Goal: Task Accomplishment & Management: Manage account settings

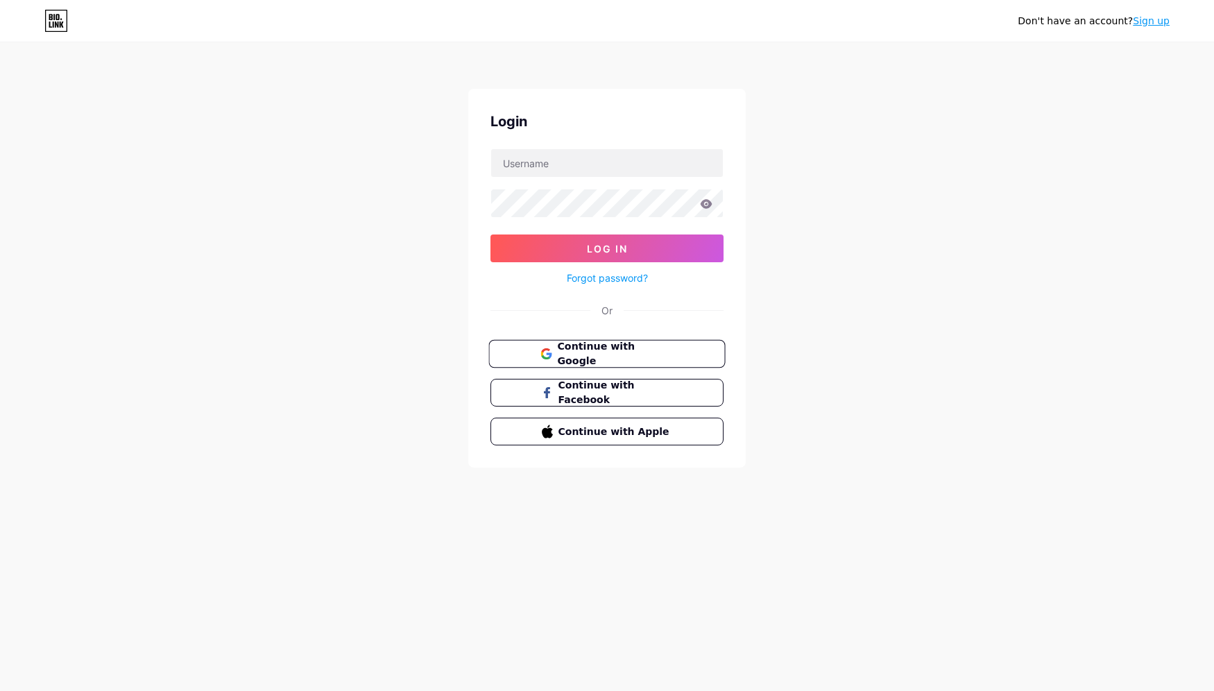
click at [604, 355] on span "Continue with Google" at bounding box center [615, 354] width 116 height 30
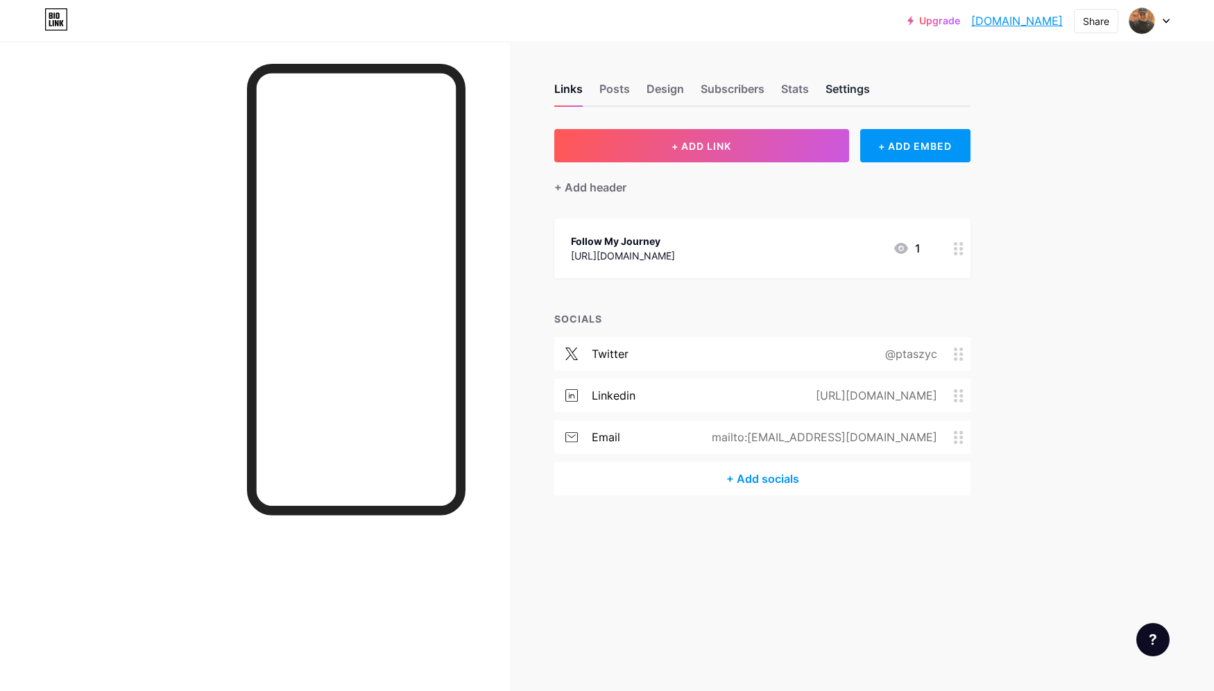
click at [834, 96] on div "Settings" at bounding box center [848, 92] width 44 height 25
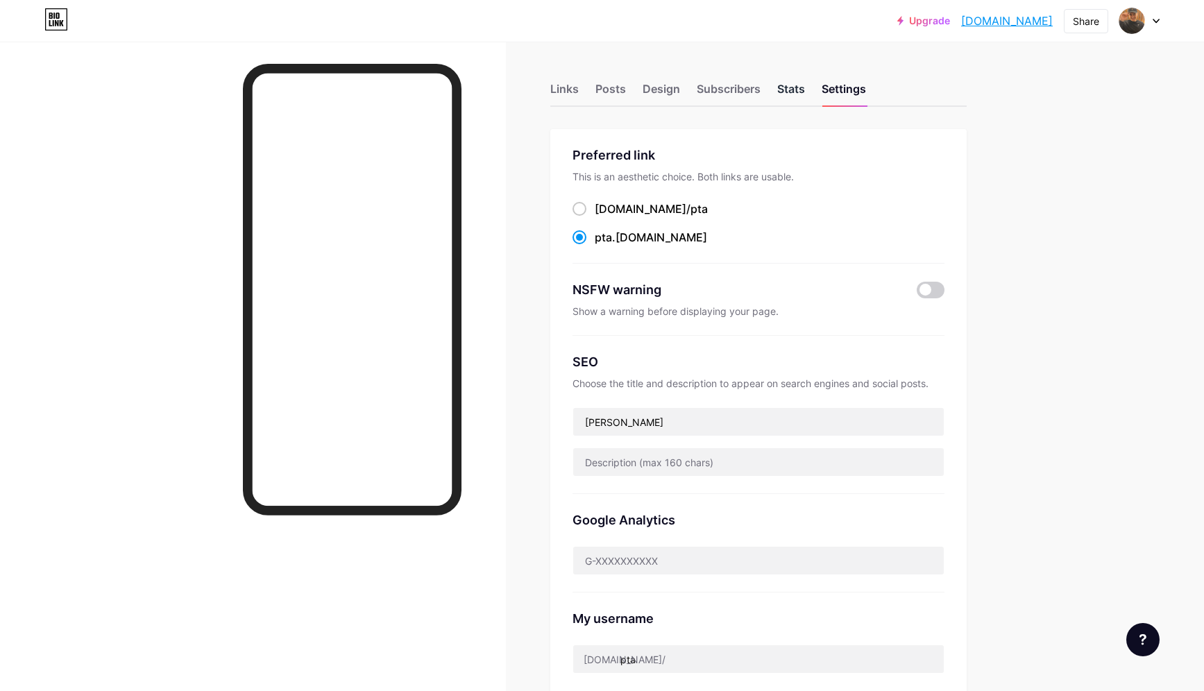
click at [795, 98] on div "Stats" at bounding box center [791, 92] width 28 height 25
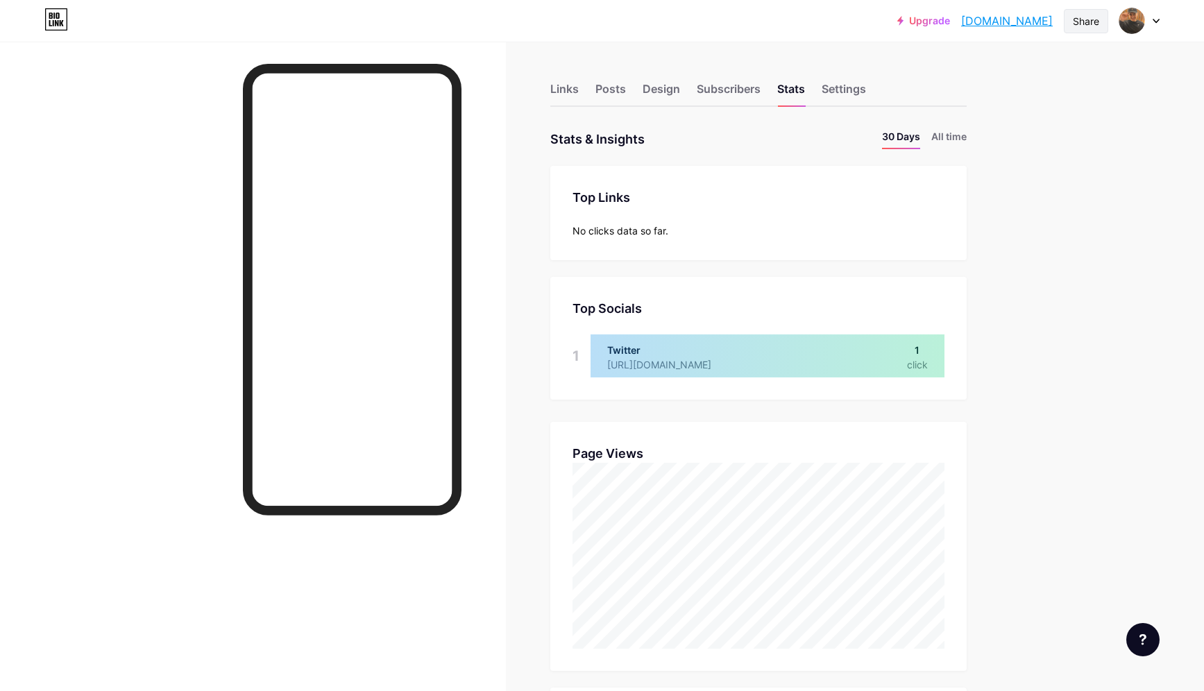
scroll to position [691, 1204]
click at [1145, 19] on div at bounding box center [1139, 20] width 40 height 25
click at [1093, 146] on link "Account settings" at bounding box center [1073, 157] width 172 height 37
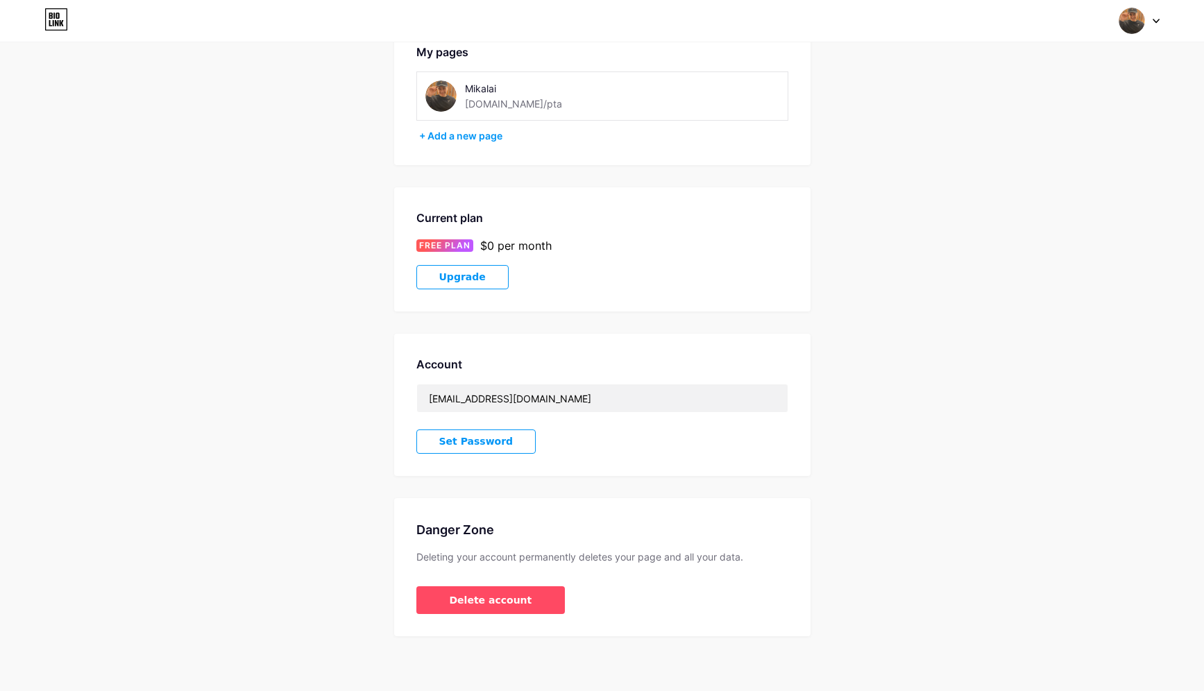
scroll to position [85, 0]
click at [515, 600] on span "Delete account" at bounding box center [491, 600] width 83 height 15
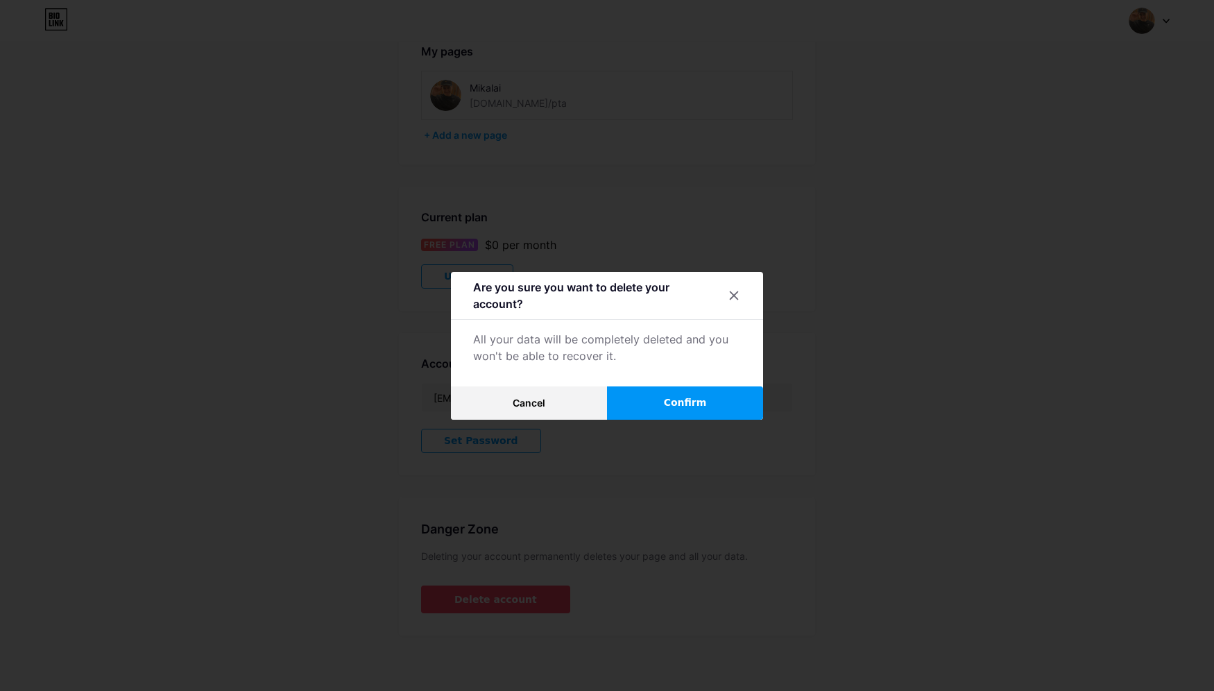
click at [693, 396] on span "Confirm" at bounding box center [685, 403] width 43 height 15
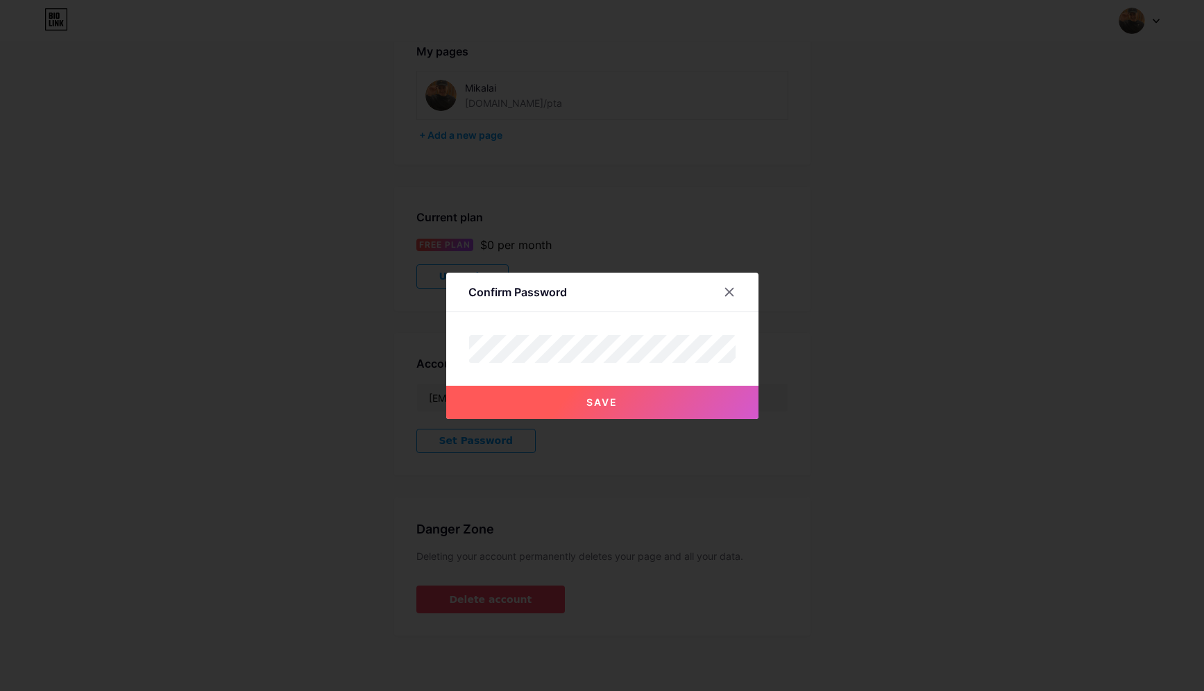
click at [686, 393] on button "Save" at bounding box center [602, 402] width 312 height 33
click at [729, 289] on icon at bounding box center [729, 292] width 11 height 11
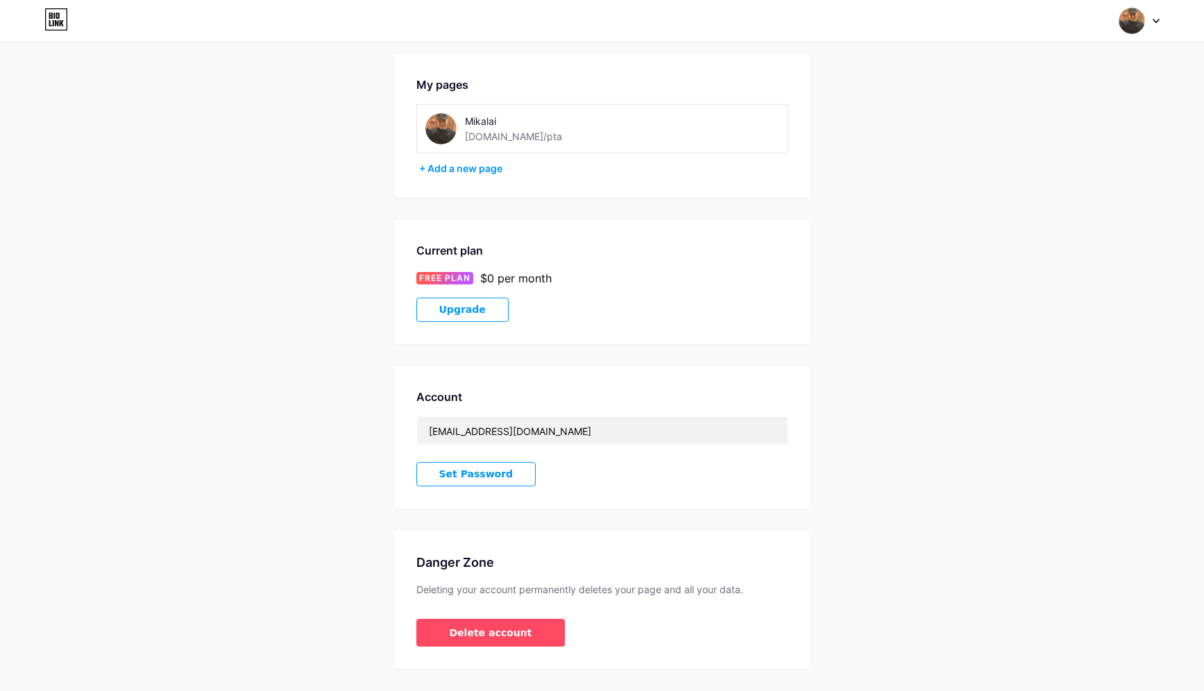
scroll to position [0, 0]
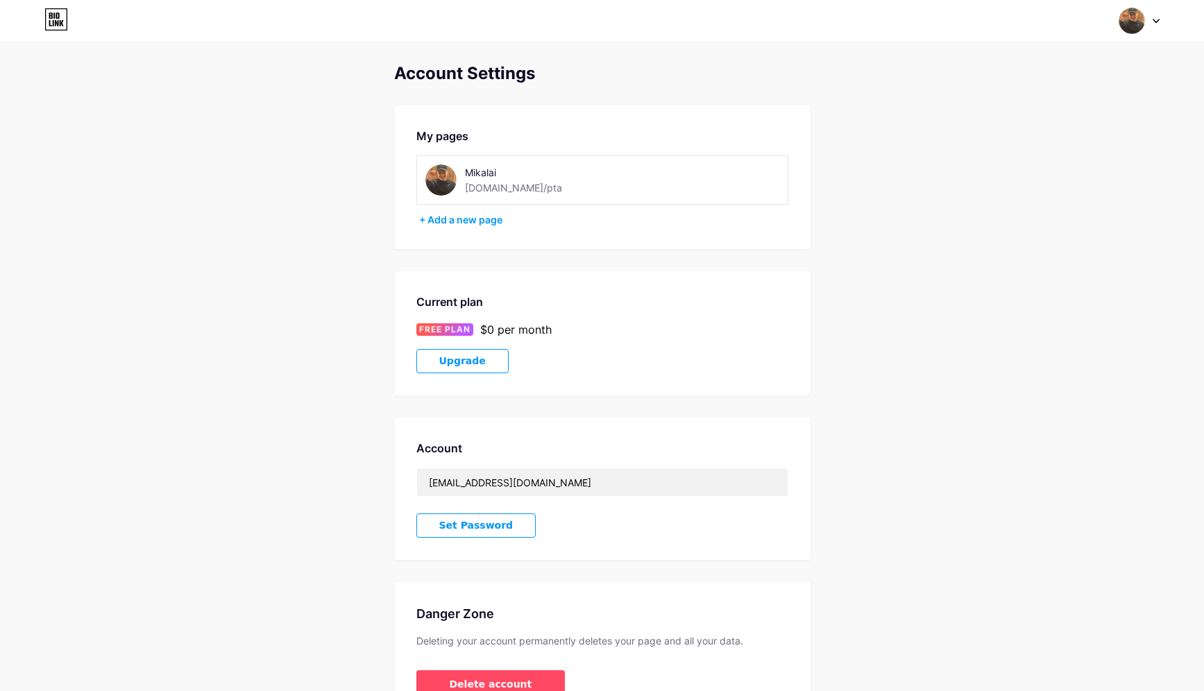
click at [495, 198] on div "Mikalai bio.link/pta" at bounding box center [602, 179] width 372 height 49
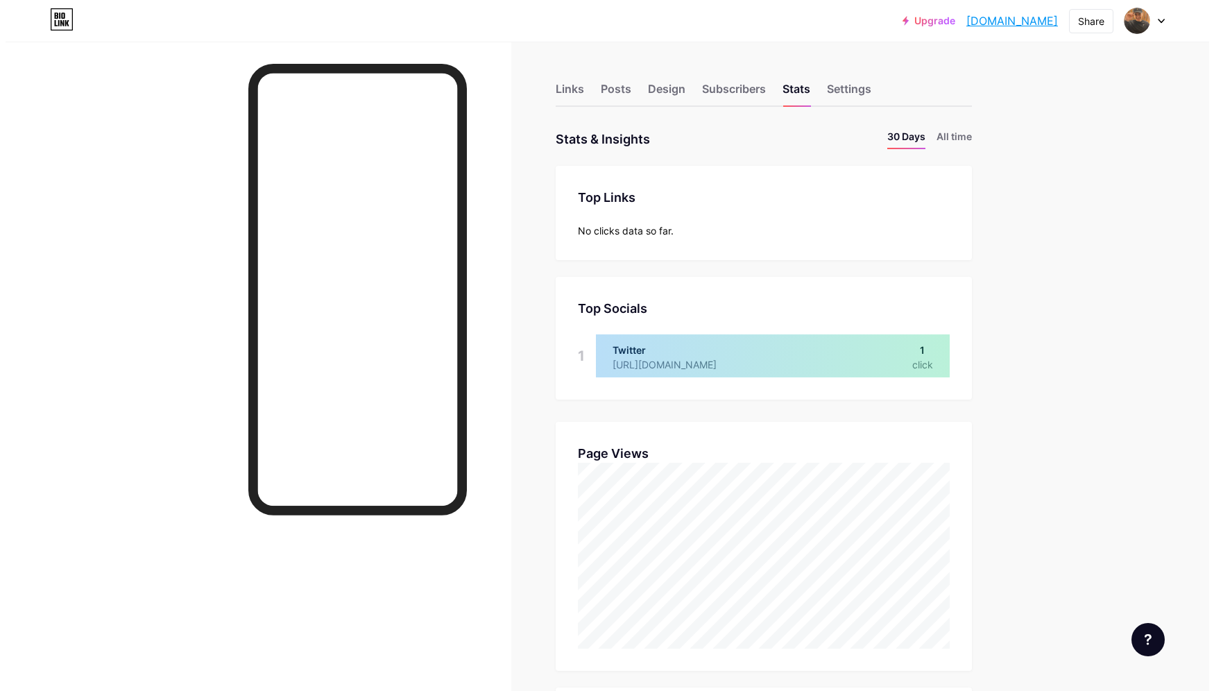
scroll to position [691, 1204]
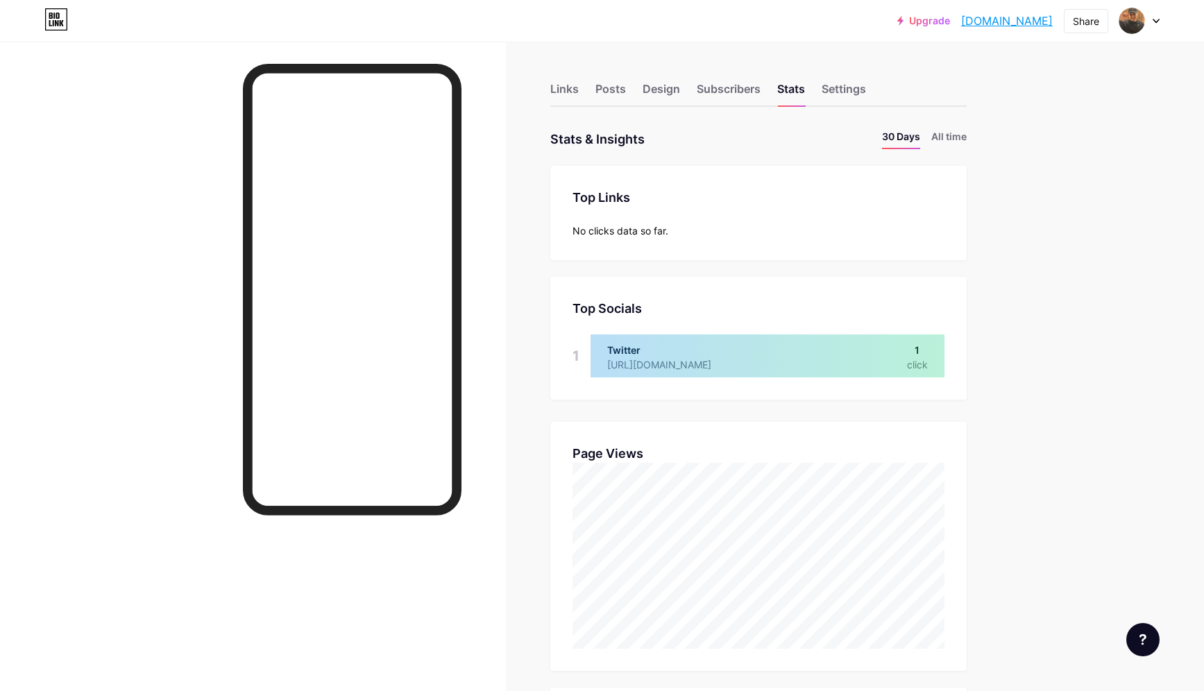
click at [660, 360] on div at bounding box center [768, 355] width 354 height 43
click at [650, 363] on div at bounding box center [768, 355] width 354 height 43
click at [571, 92] on div "Links" at bounding box center [564, 92] width 28 height 25
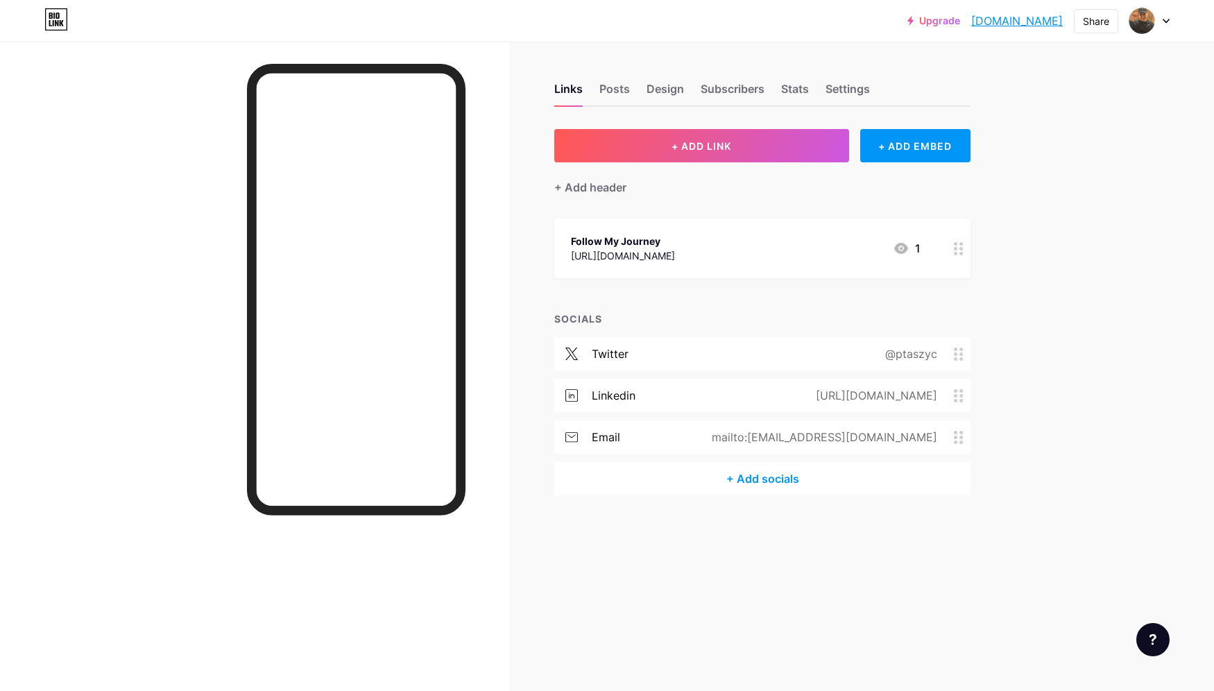
click at [960, 248] on circle at bounding box center [961, 248] width 3 height 3
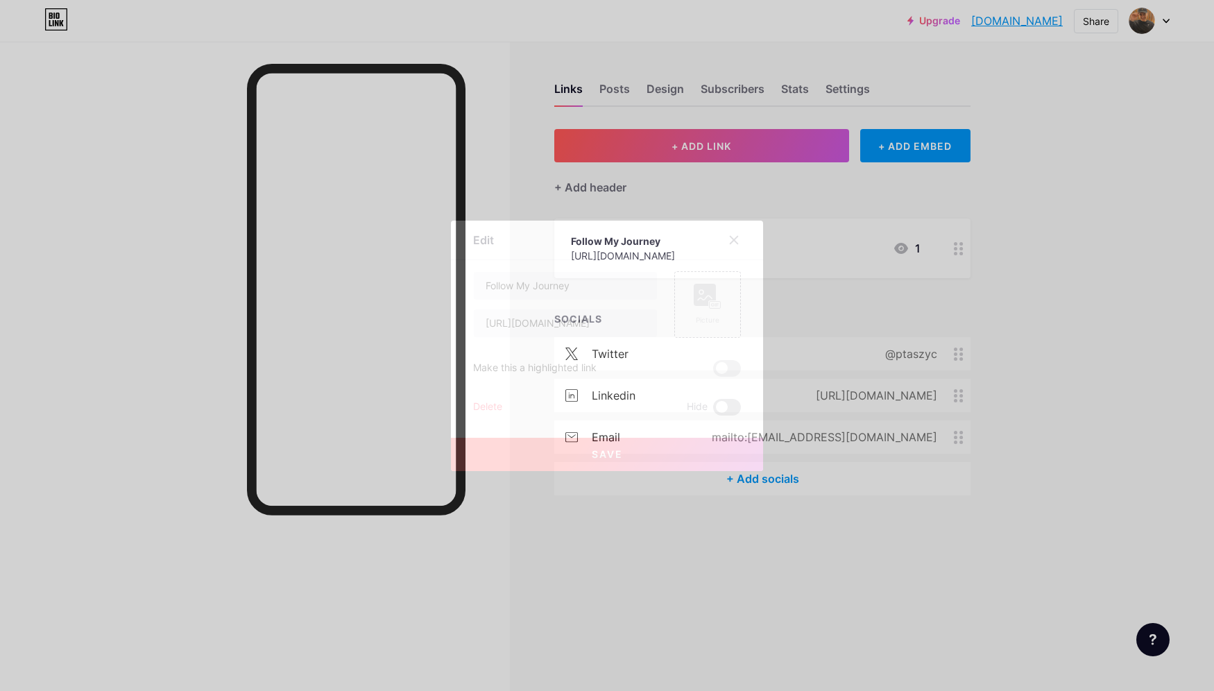
click at [731, 406] on span at bounding box center [727, 407] width 28 height 17
click at [713, 411] on input "checkbox" at bounding box center [713, 411] width 0 height 0
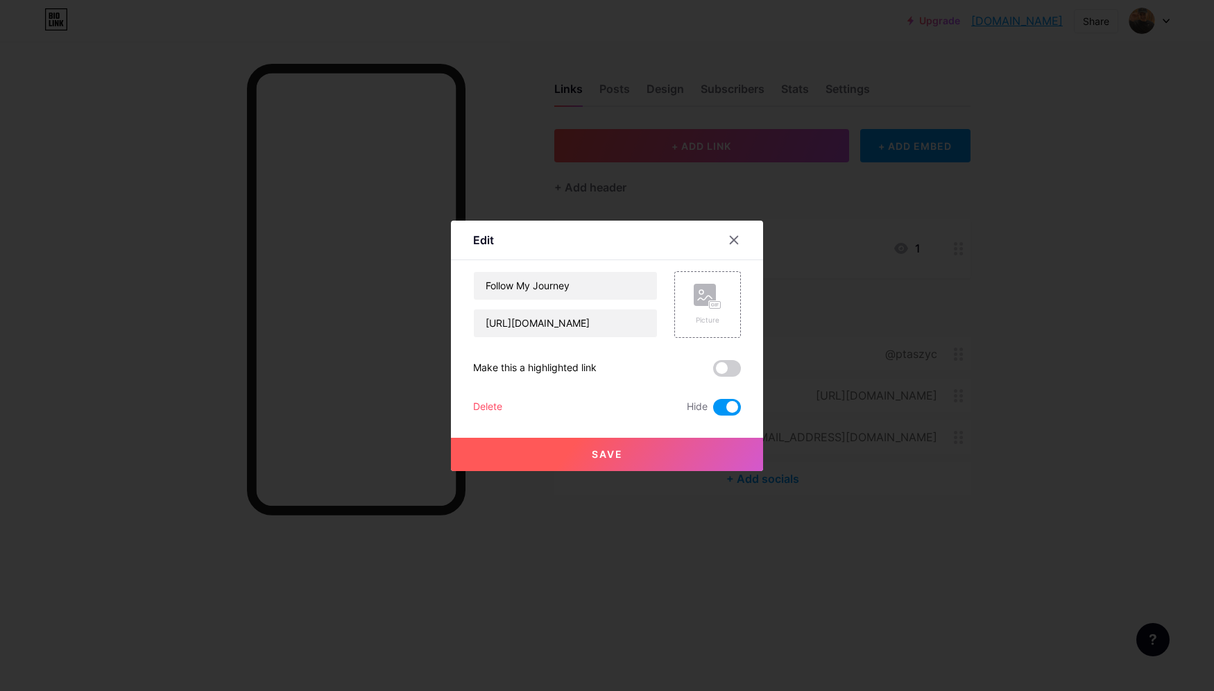
click at [731, 406] on span at bounding box center [727, 407] width 28 height 17
click at [713, 411] on input "checkbox" at bounding box center [713, 411] width 0 height 0
click at [485, 407] on div "Delete" at bounding box center [487, 407] width 29 height 17
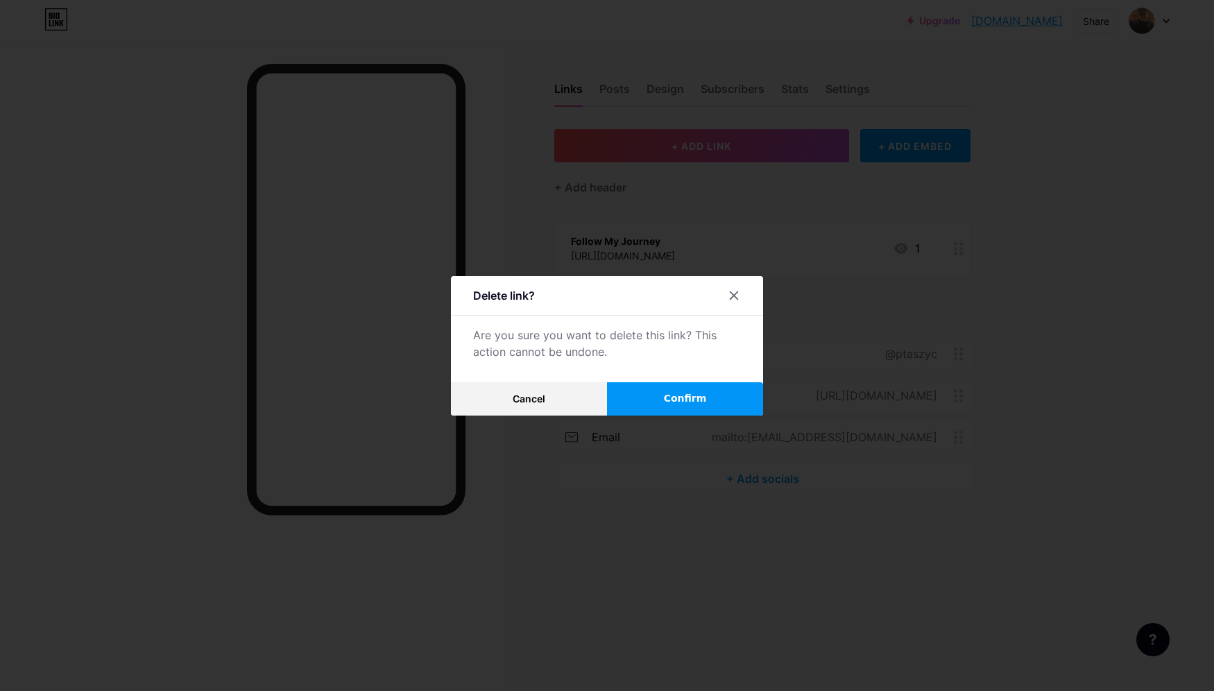
click at [622, 401] on button "Confirm" at bounding box center [685, 398] width 156 height 33
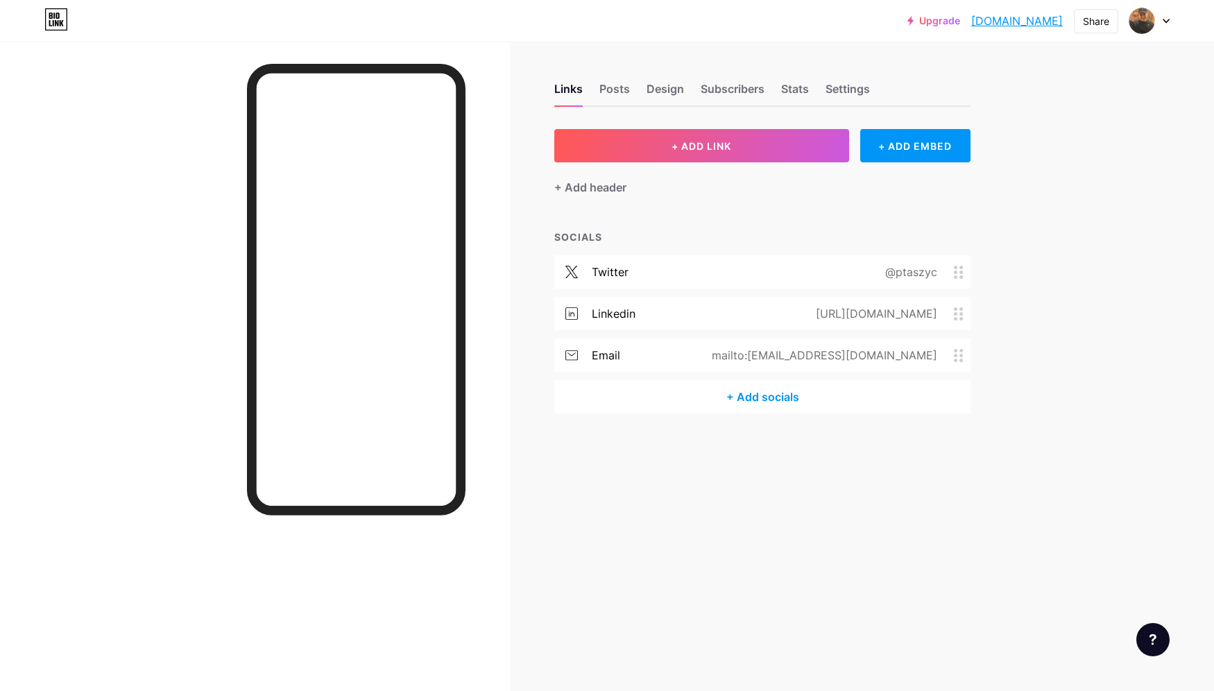
click at [958, 273] on icon at bounding box center [959, 272] width 10 height 13
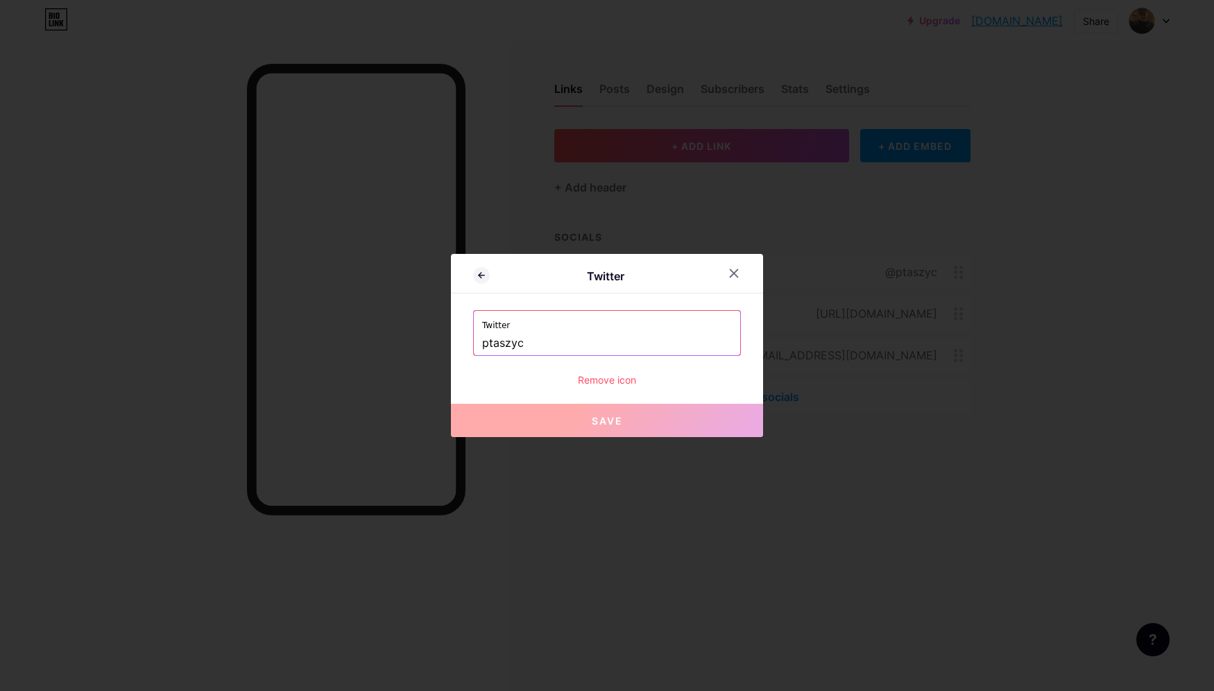
click at [597, 384] on div "Remove icon" at bounding box center [607, 380] width 268 height 15
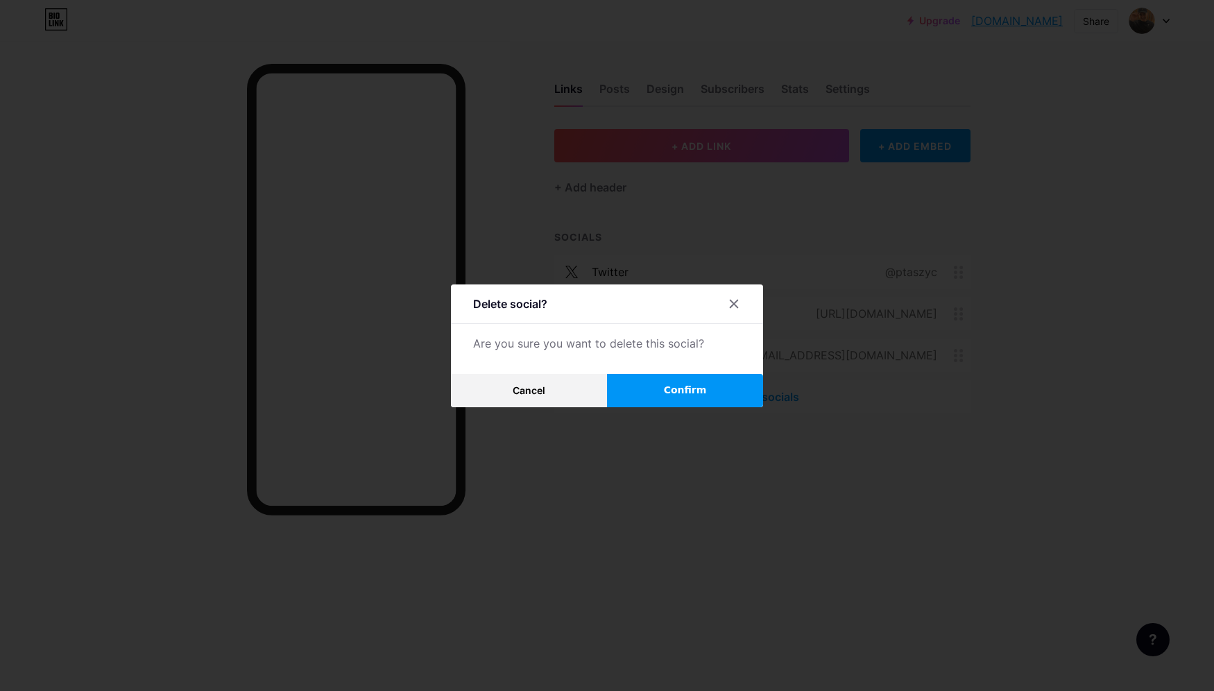
click at [663, 402] on button "Confirm" at bounding box center [685, 390] width 156 height 33
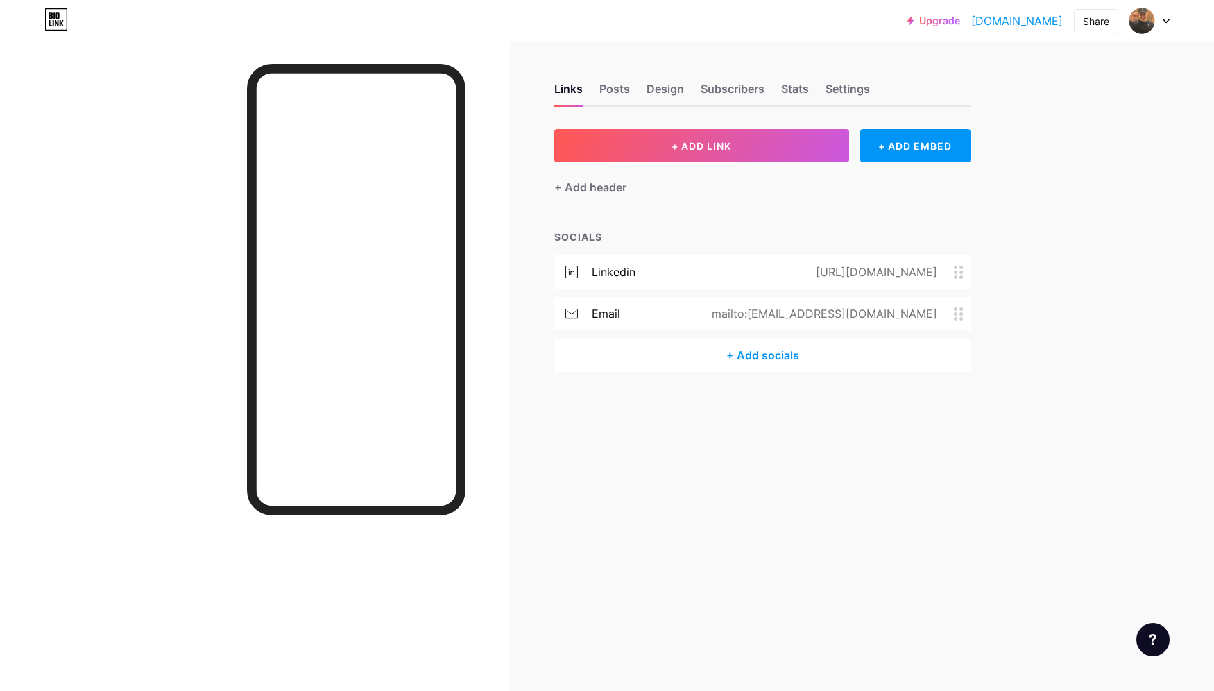
click at [956, 314] on circle at bounding box center [955, 313] width 3 height 3
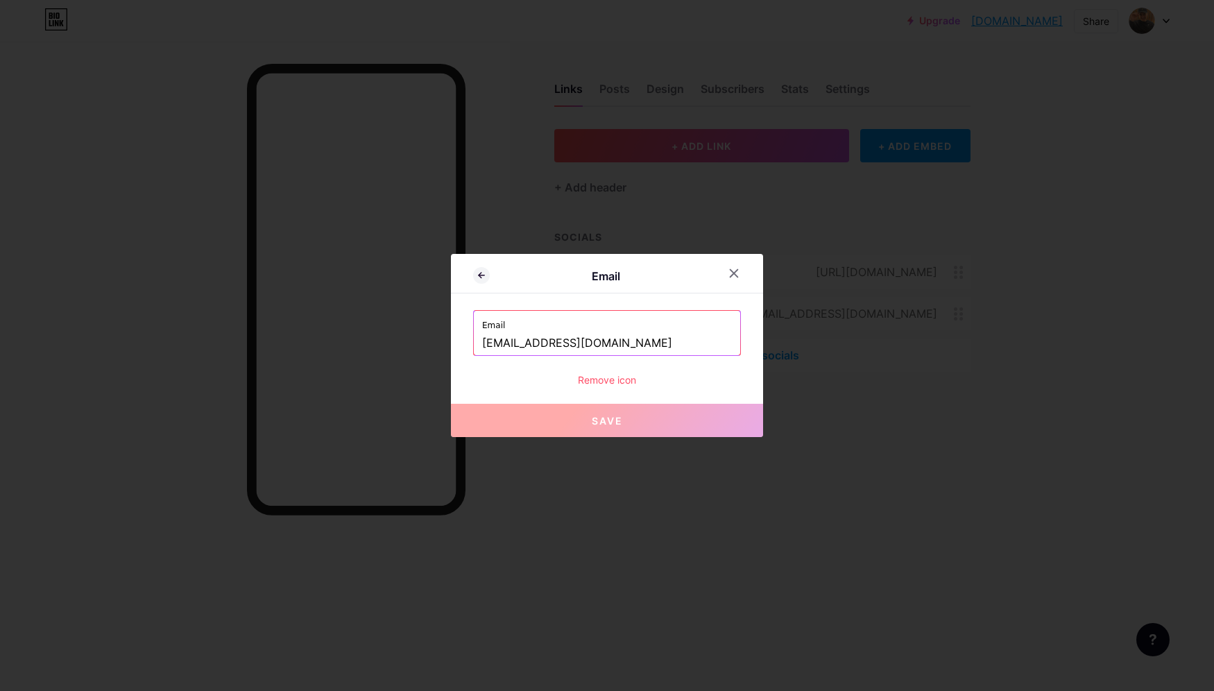
click at [618, 373] on div "Remove icon" at bounding box center [607, 380] width 268 height 15
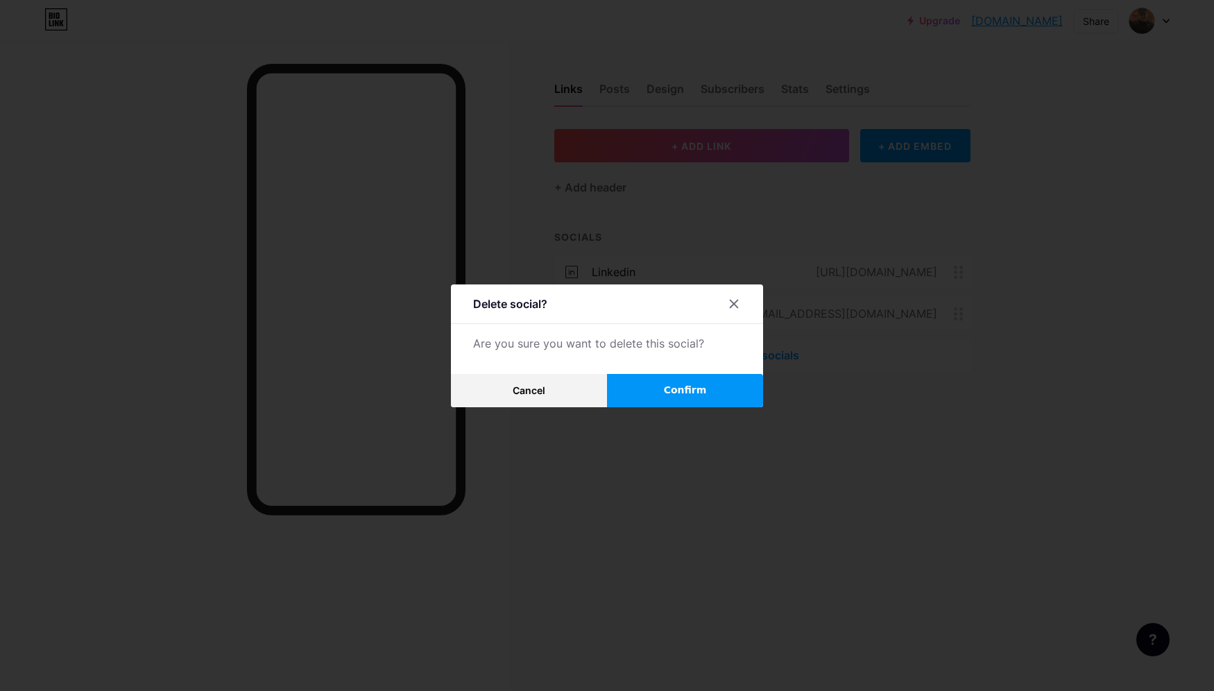
click at [643, 385] on button "Confirm" at bounding box center [685, 390] width 156 height 33
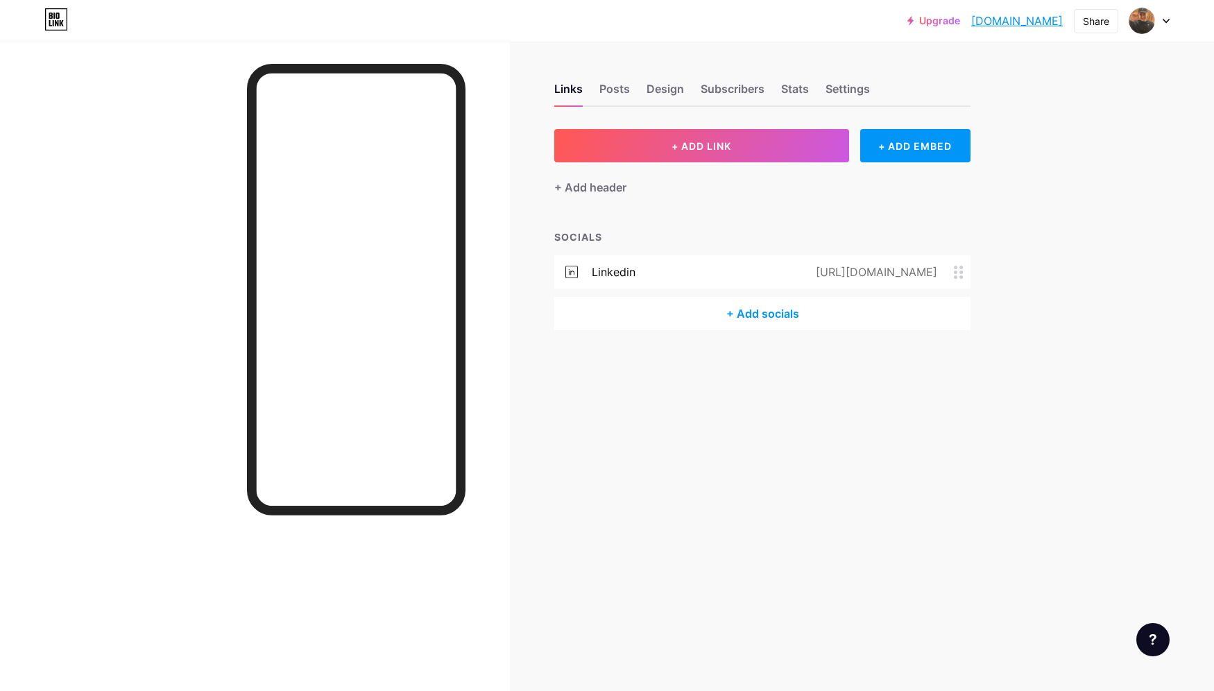
click at [956, 273] on icon at bounding box center [959, 272] width 10 height 13
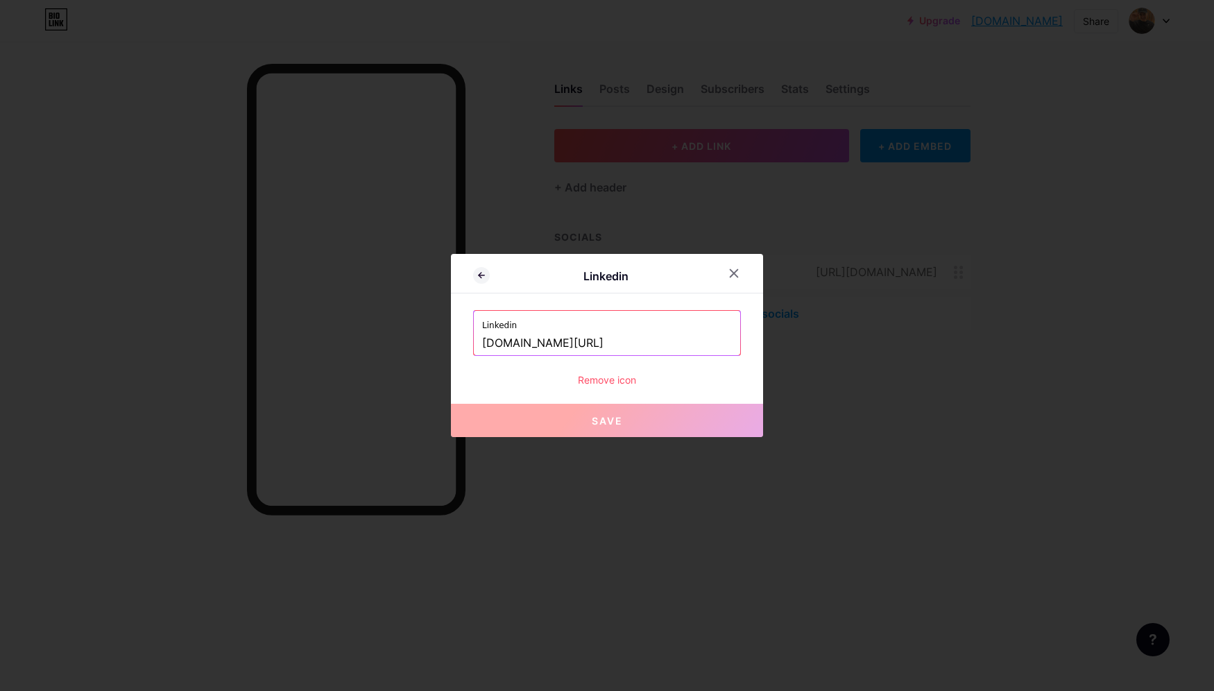
click at [640, 381] on div "Remove icon" at bounding box center [607, 380] width 268 height 15
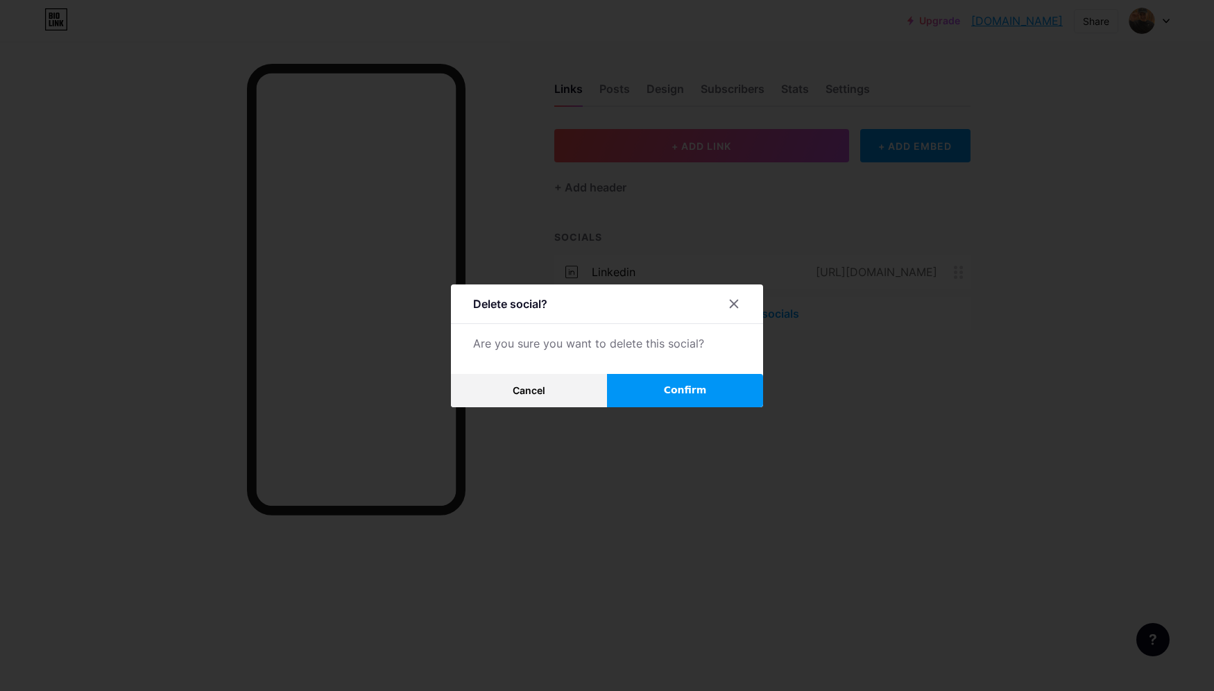
click at [665, 387] on span "Confirm" at bounding box center [685, 390] width 43 height 15
